Goal: Task Accomplishment & Management: Manage account settings

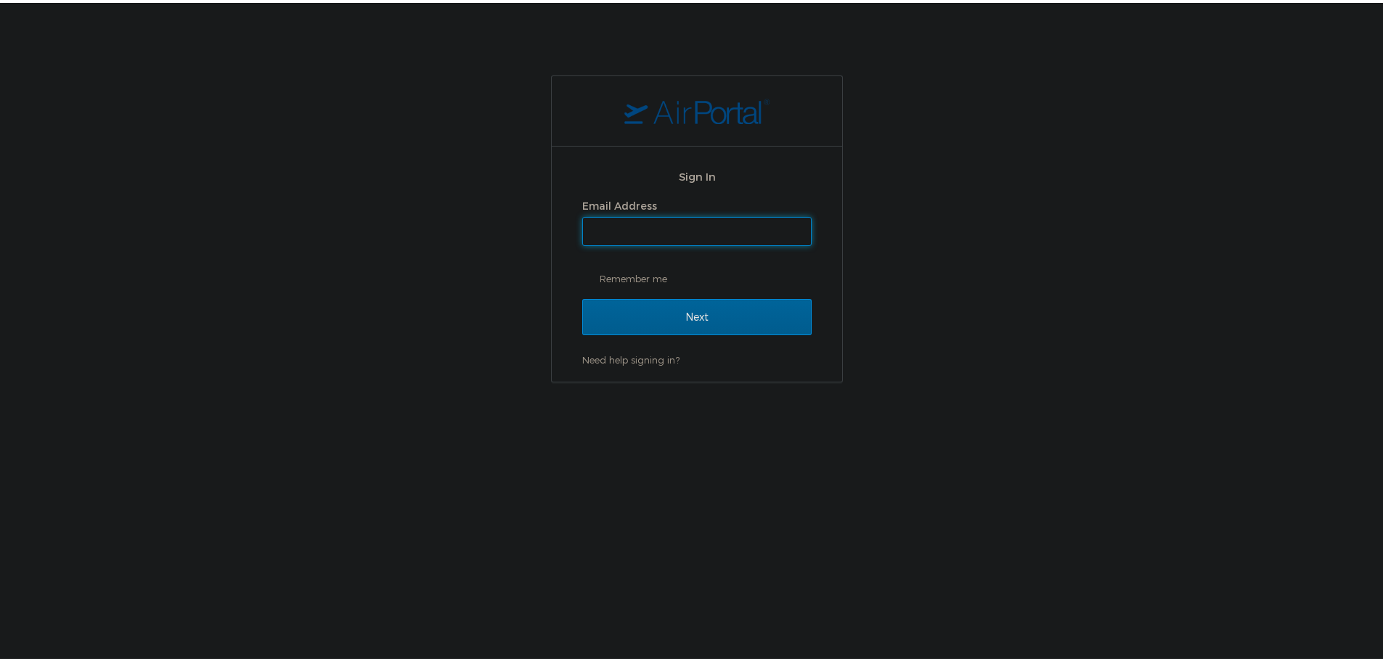
click at [658, 222] on input "Email Address" at bounding box center [697, 229] width 228 height 28
type input "shiva.tanwer@goosehead.com"
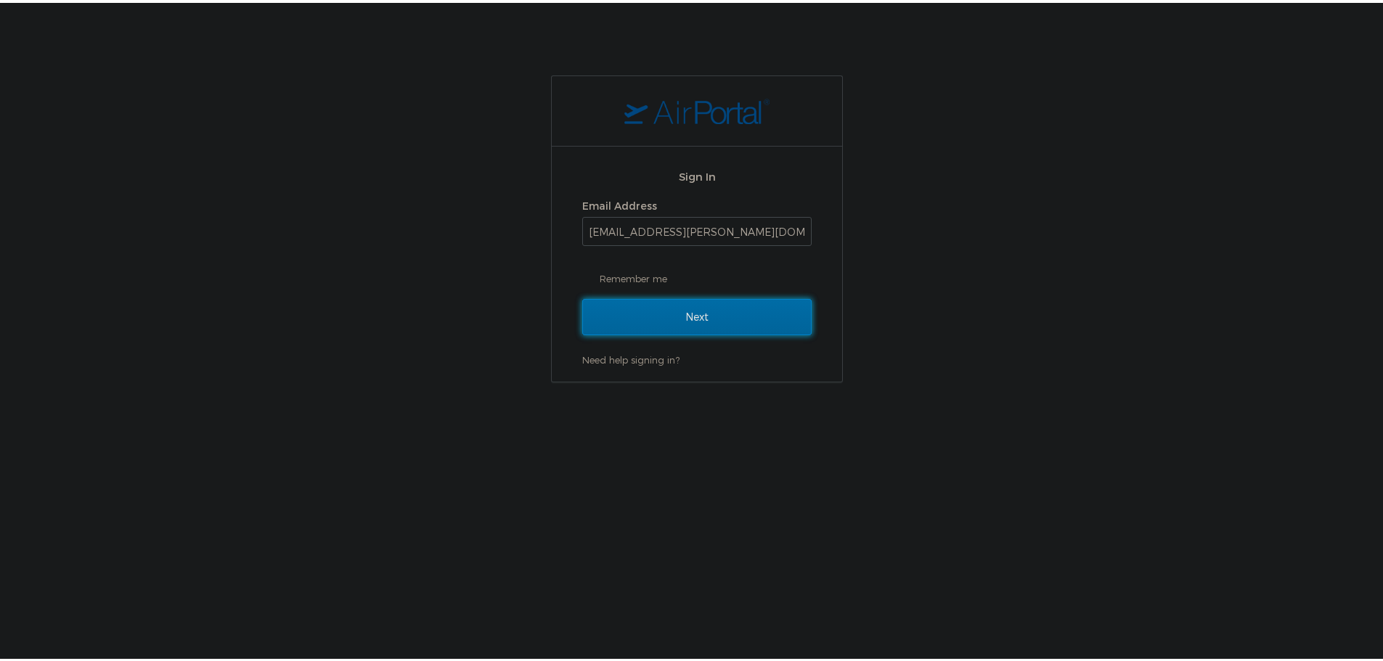
click at [681, 316] on input "Next" at bounding box center [696, 314] width 229 height 36
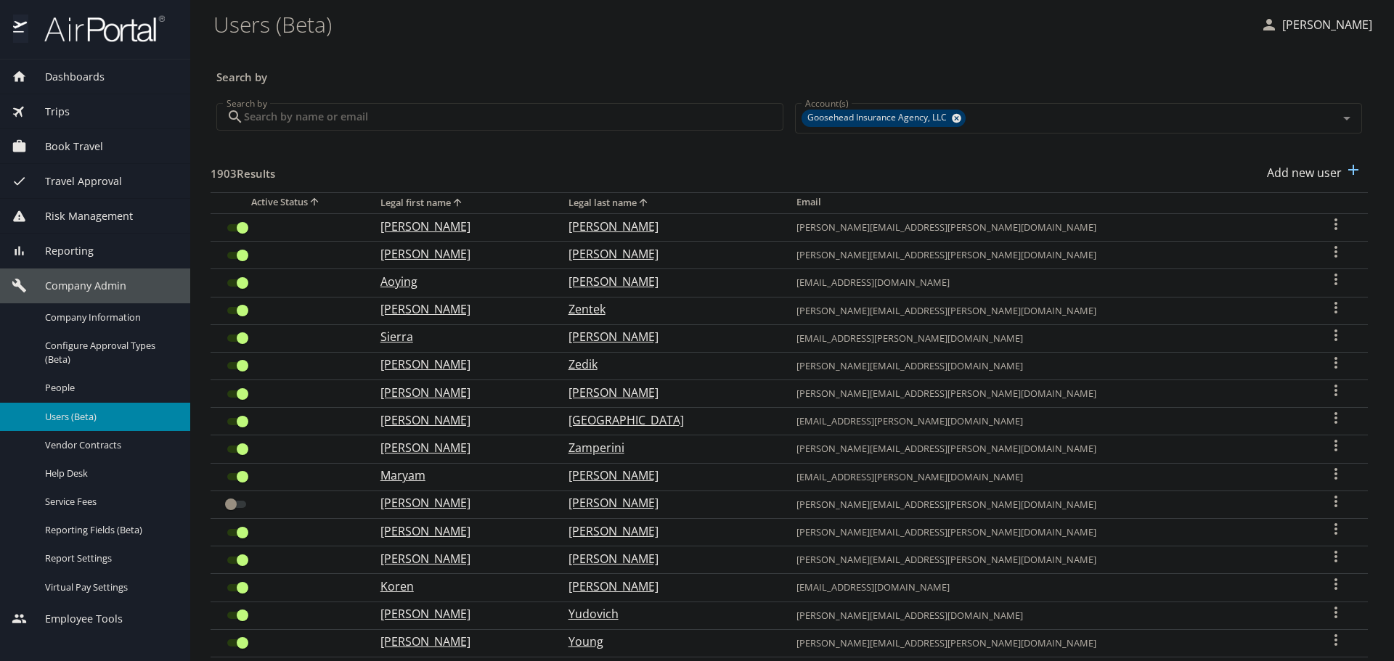
click at [88, 415] on span "Users (Beta)" at bounding box center [109, 417] width 128 height 14
click at [367, 114] on input "Search by" at bounding box center [513, 117] width 539 height 28
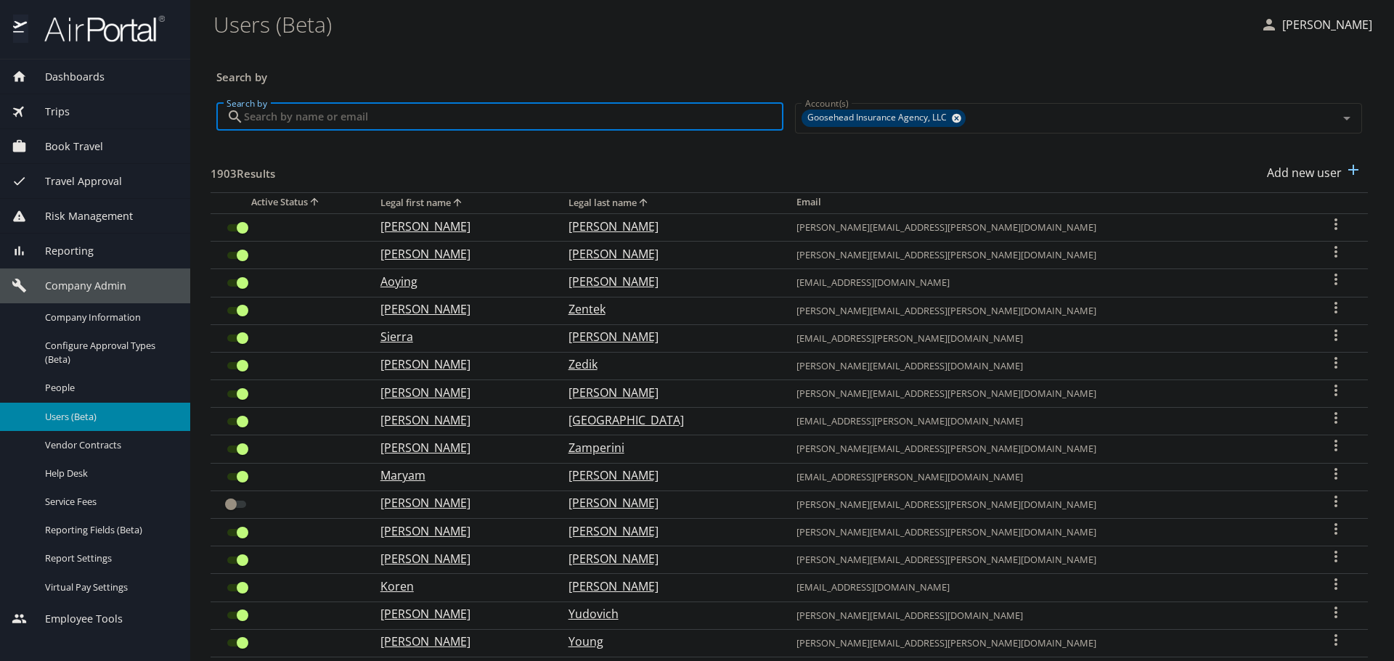
paste input "kaley.alford@goosehead.com"
type input "kaley.alford@goosehead.com"
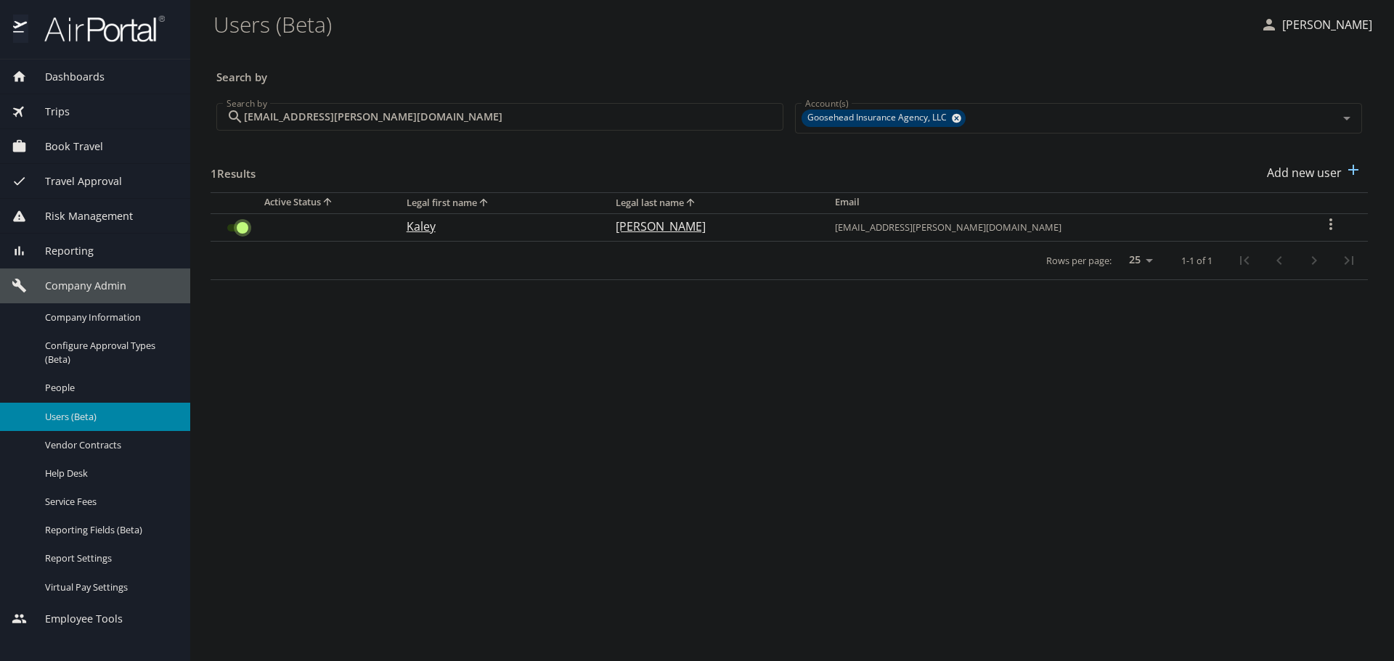
click at [237, 225] on input "User Search Table" at bounding box center [242, 227] width 52 height 17
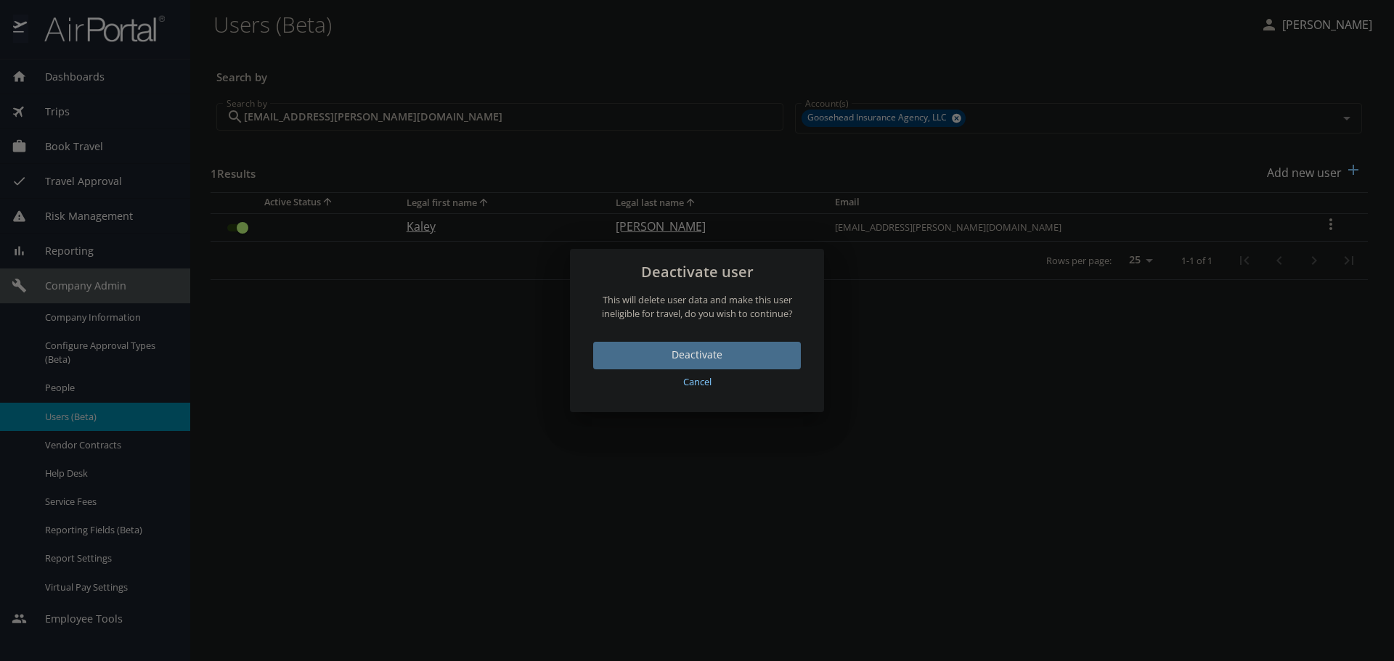
click at [716, 354] on span "Deactivate" at bounding box center [697, 355] width 184 height 18
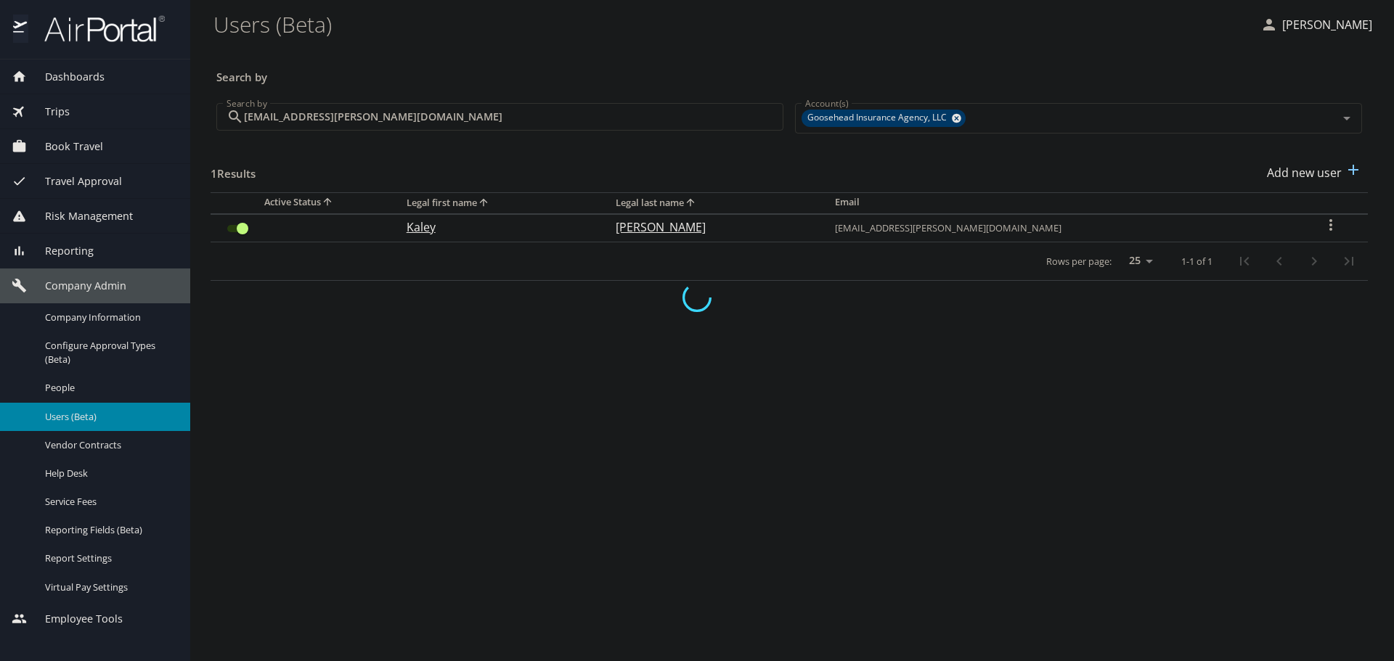
checkbox input "false"
